Goal: Use online tool/utility: Utilize a website feature to perform a specific function

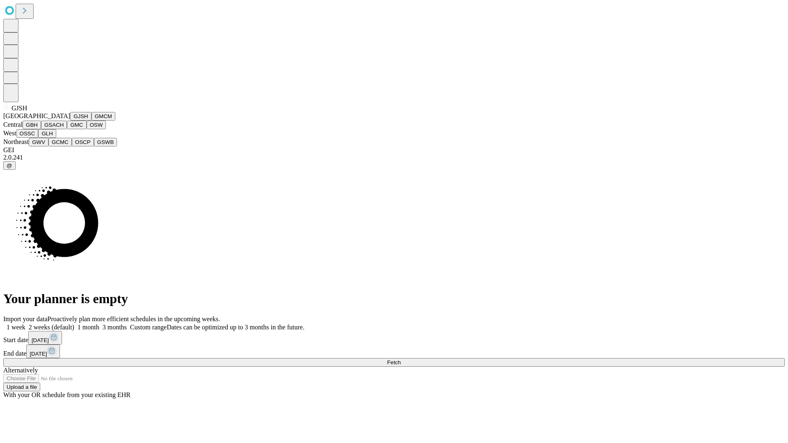
click at [70, 121] on button "GJSH" at bounding box center [80, 116] width 21 height 9
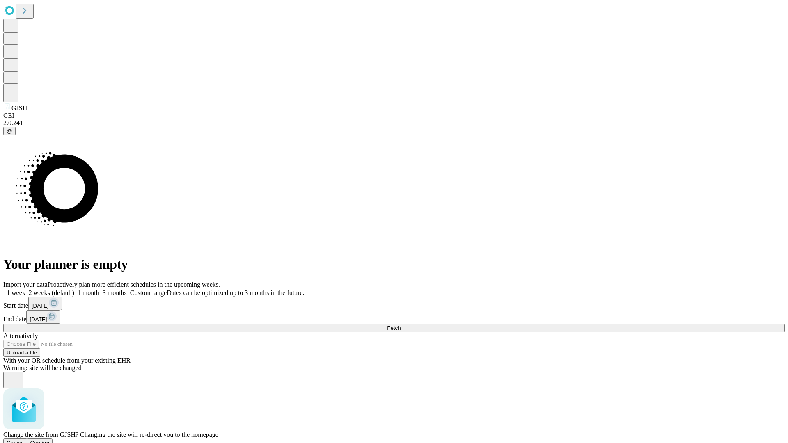
click at [50, 440] on span "Confirm" at bounding box center [39, 443] width 19 height 6
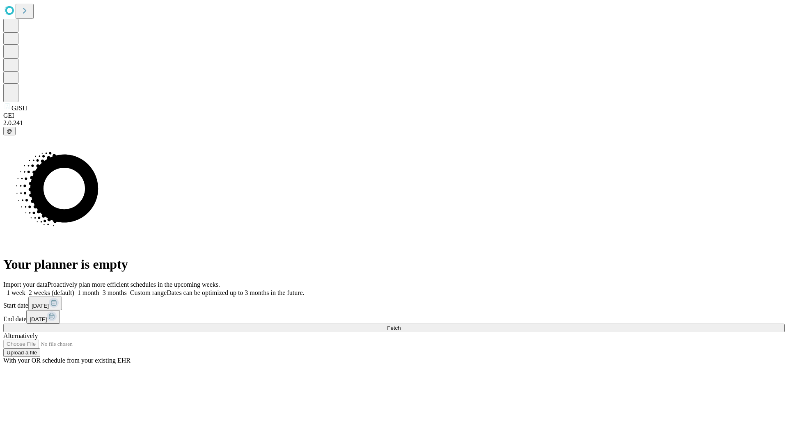
click at [74, 289] on label "2 weeks (default)" at bounding box center [49, 292] width 49 height 7
click at [401, 325] on span "Fetch" at bounding box center [394, 328] width 14 height 6
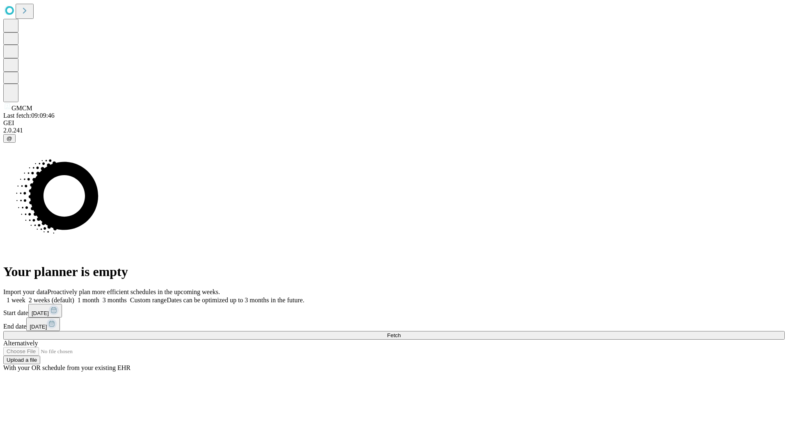
click at [74, 297] on label "2 weeks (default)" at bounding box center [49, 300] width 49 height 7
click at [401, 332] on span "Fetch" at bounding box center [394, 335] width 14 height 6
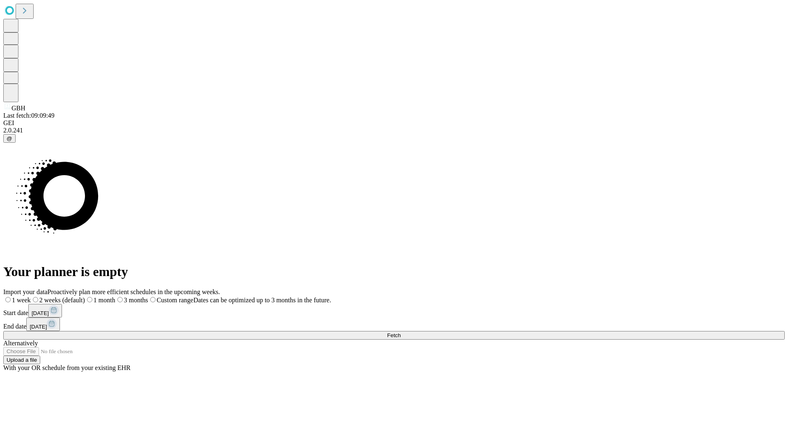
click at [85, 297] on label "2 weeks (default)" at bounding box center [58, 300] width 54 height 7
click at [401, 332] on span "Fetch" at bounding box center [394, 335] width 14 height 6
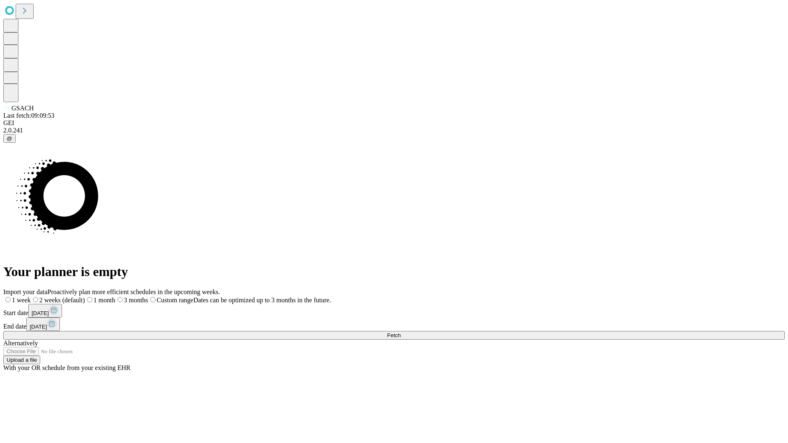
click at [85, 297] on label "2 weeks (default)" at bounding box center [58, 300] width 54 height 7
click at [401, 332] on span "Fetch" at bounding box center [394, 335] width 14 height 6
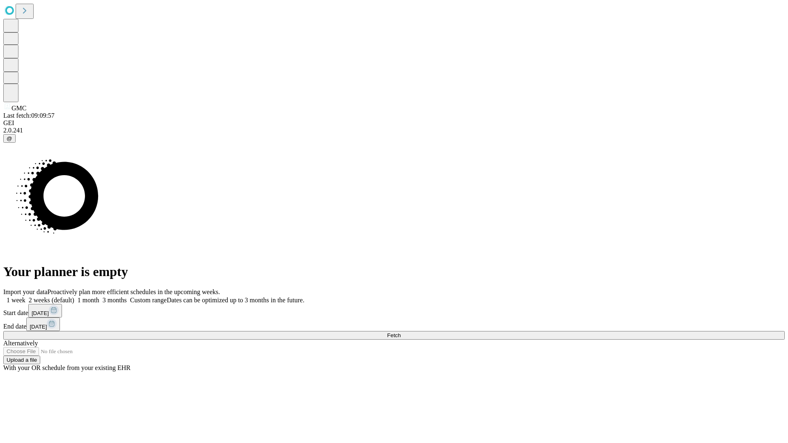
click at [74, 297] on label "2 weeks (default)" at bounding box center [49, 300] width 49 height 7
click at [401, 332] on span "Fetch" at bounding box center [394, 335] width 14 height 6
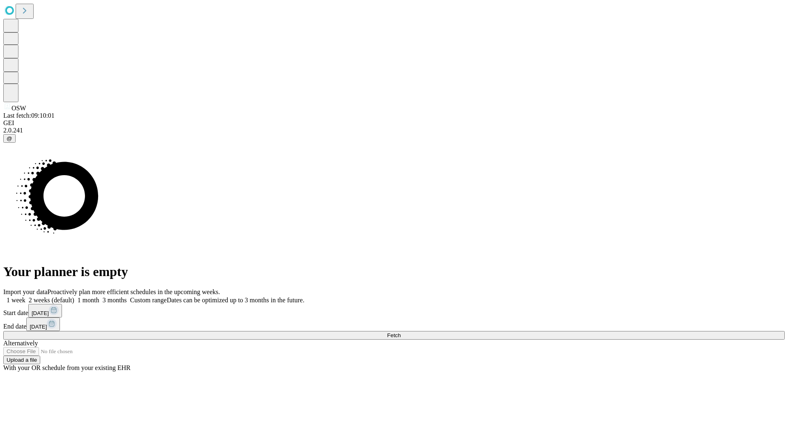
click at [74, 297] on label "2 weeks (default)" at bounding box center [49, 300] width 49 height 7
click at [401, 332] on span "Fetch" at bounding box center [394, 335] width 14 height 6
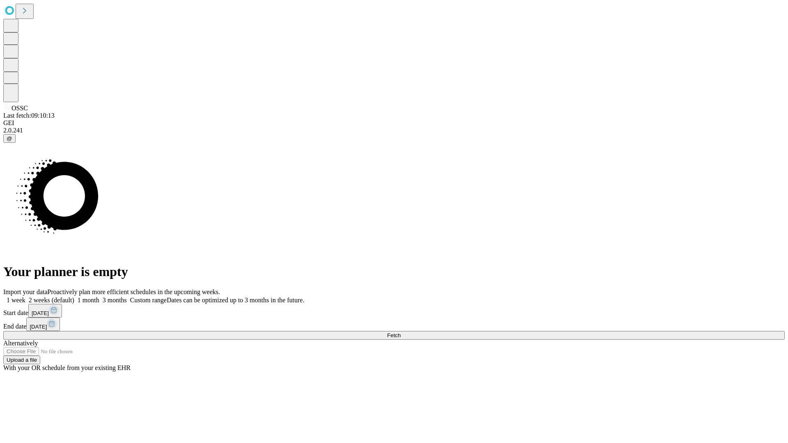
click at [74, 297] on label "2 weeks (default)" at bounding box center [49, 300] width 49 height 7
click at [401, 332] on span "Fetch" at bounding box center [394, 335] width 14 height 6
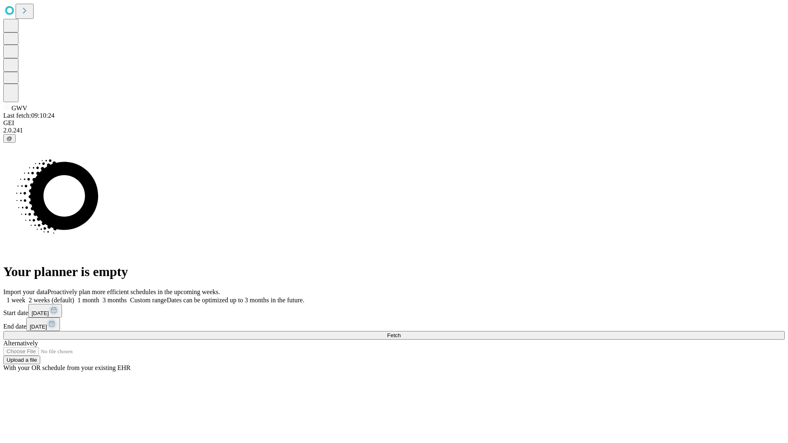
click at [74, 297] on label "2 weeks (default)" at bounding box center [49, 300] width 49 height 7
click at [401, 332] on span "Fetch" at bounding box center [394, 335] width 14 height 6
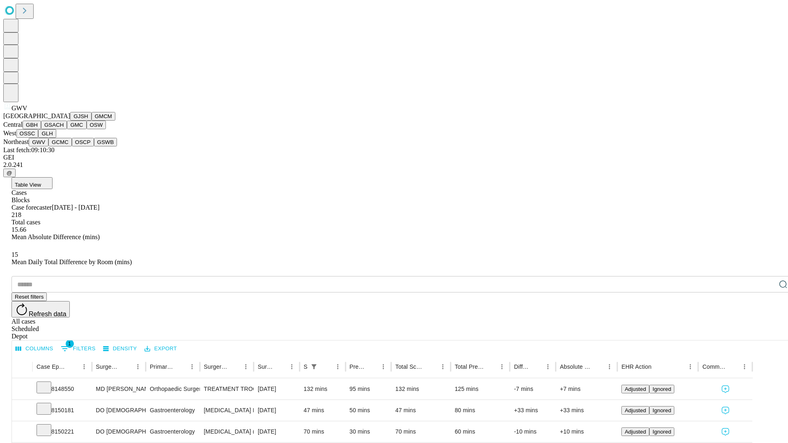
click at [64, 147] on button "GCMC" at bounding box center [59, 142] width 23 height 9
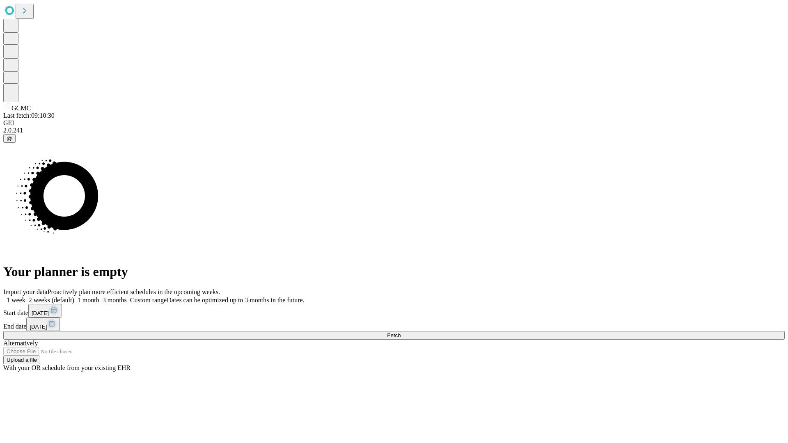
click at [74, 297] on label "2 weeks (default)" at bounding box center [49, 300] width 49 height 7
click at [401, 332] on span "Fetch" at bounding box center [394, 335] width 14 height 6
